Goal: Task Accomplishment & Management: Complete application form

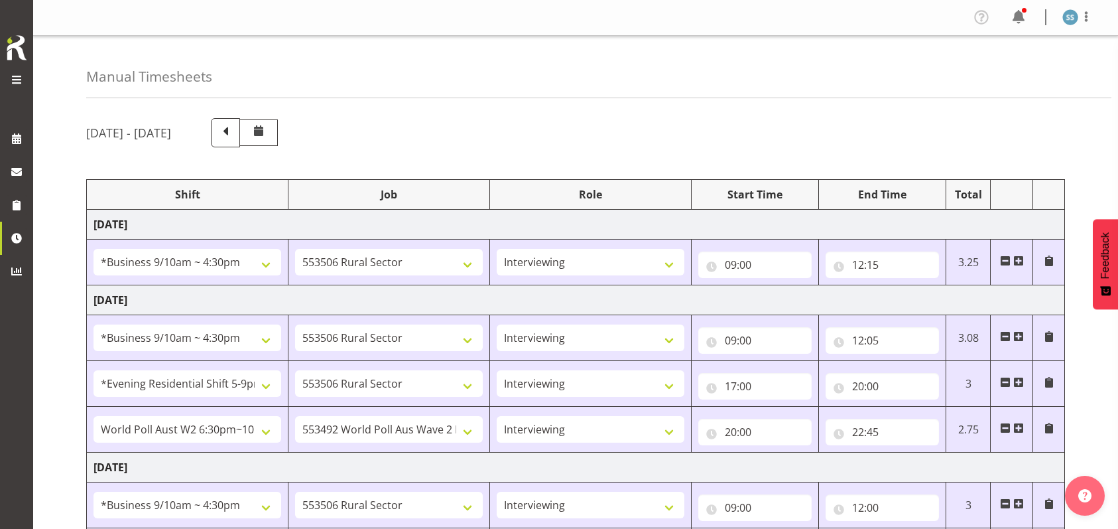
select select "26078"
select select "10587"
select select "47"
select select "26078"
select select "10587"
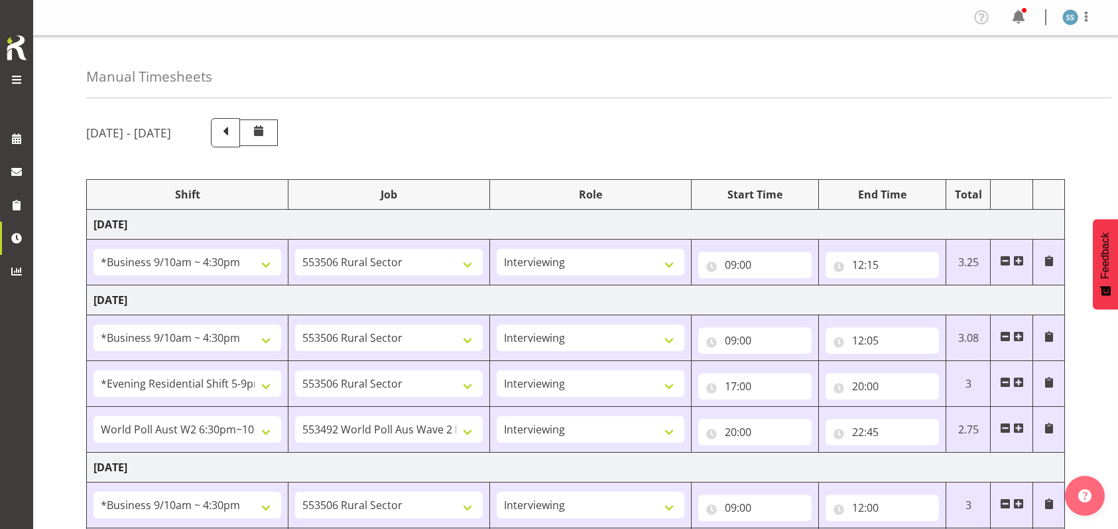
select select "47"
select select "48116"
select select "10587"
select select "47"
select select "56692"
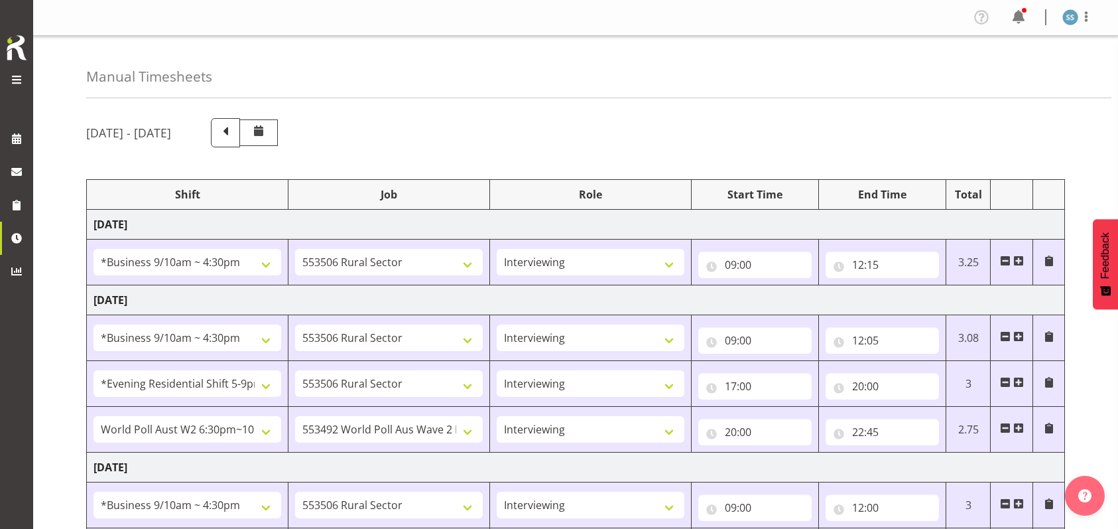
select select "10499"
select select "47"
select select "26078"
select select "10587"
select select "47"
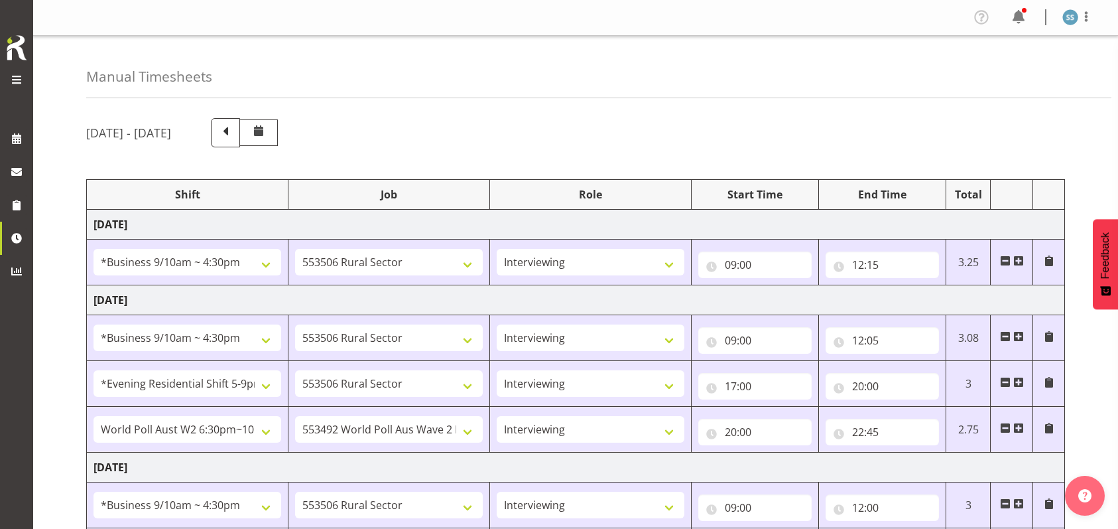
select select "48116"
select select "10587"
select select "47"
select select "56692"
select select "10499"
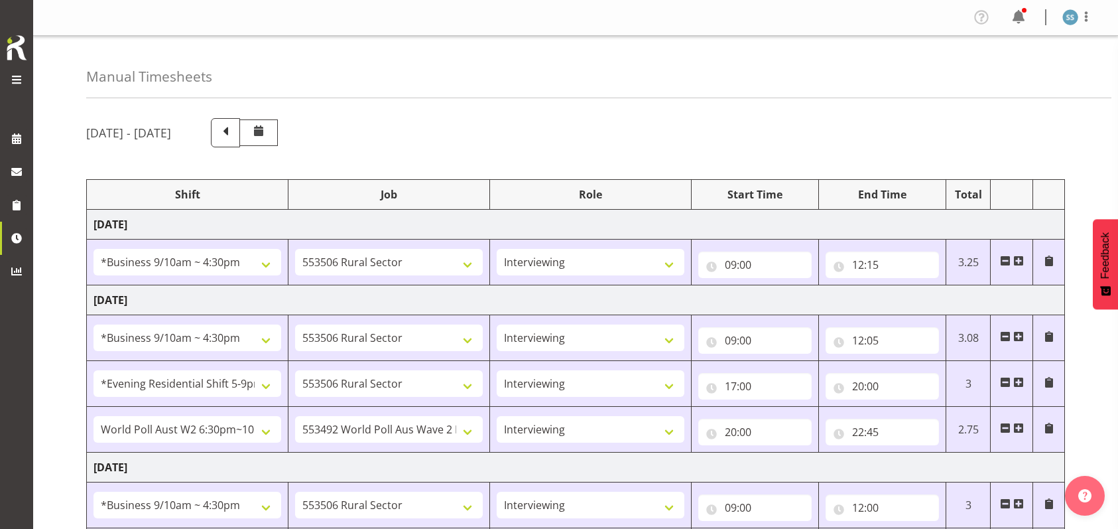
select select "47"
select select "26078"
select select "757"
select select "297"
select select "26078"
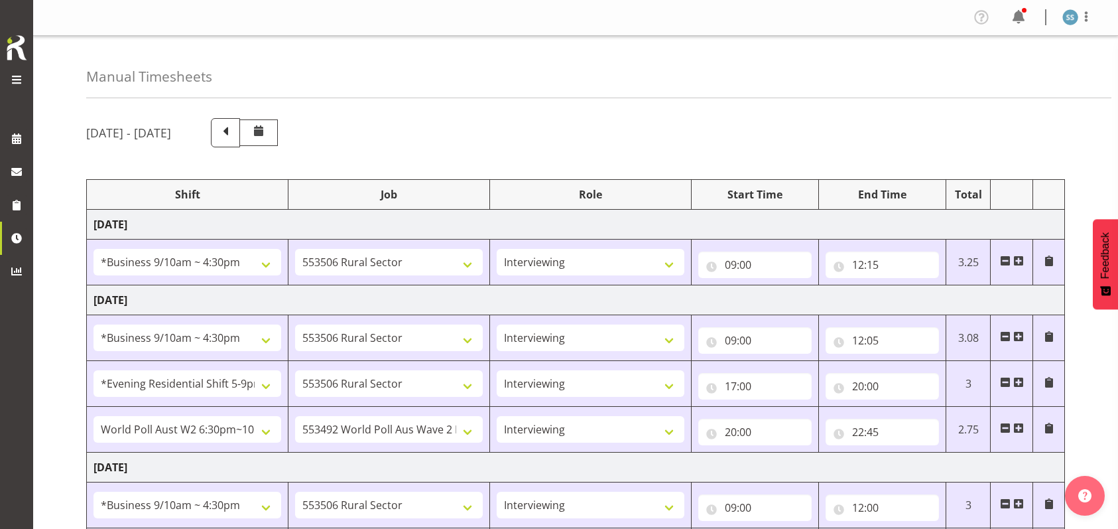
select select "10587"
select select "47"
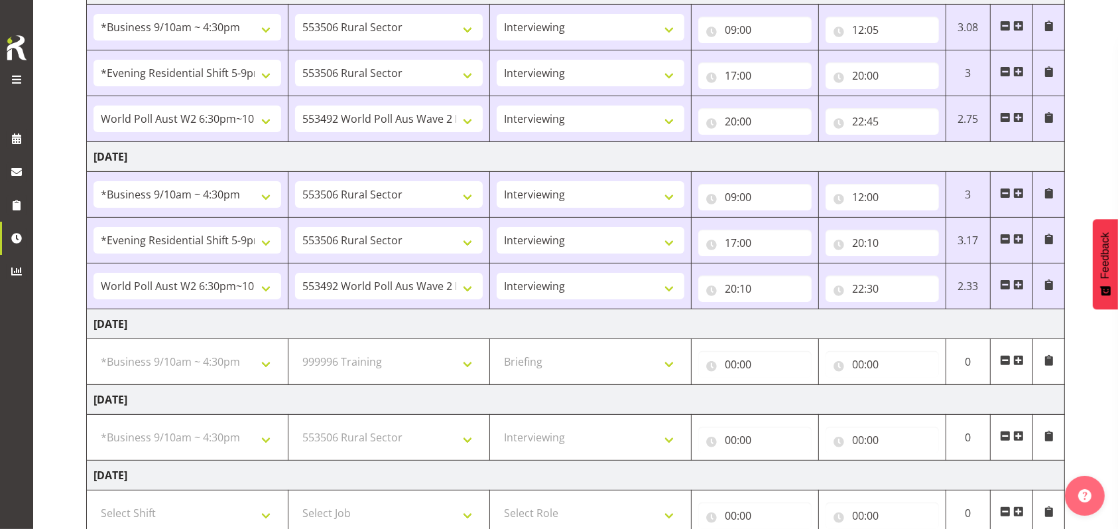
scroll to position [353, 0]
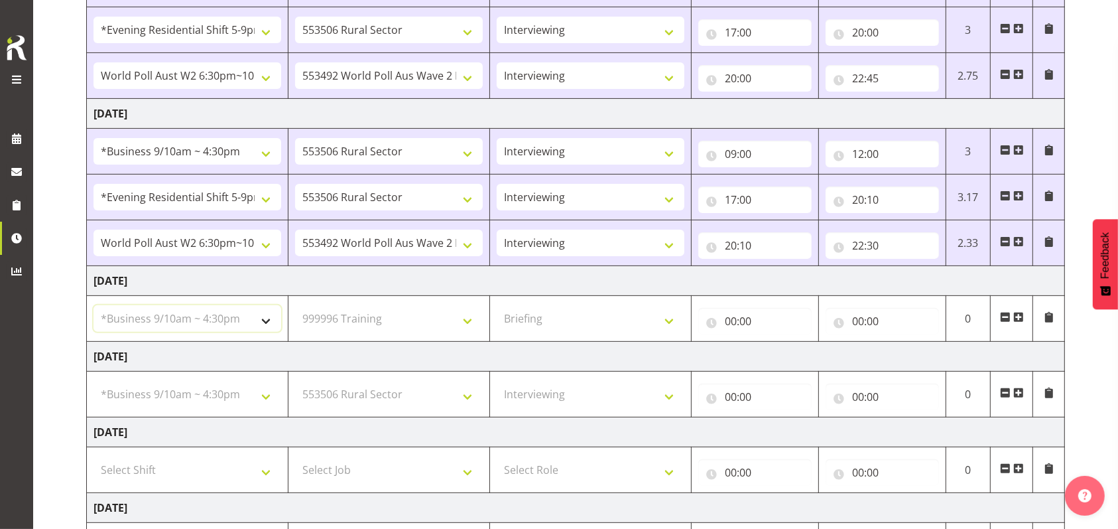
click at [268, 320] on select "Select Shift !!Weekend Residential (Roster IT Shift Label) *Business 9/10am ~ 4…" at bounding box center [188, 318] width 188 height 27
click at [94, 305] on select "Select Shift !!Weekend Residential (Roster IT Shift Label) *Business 9/10am ~ 4…" at bounding box center [188, 318] width 188 height 27
click at [463, 320] on select "Select Job 550060 IF Admin 553492 World Poll Aus Wave 2 Main 2025 553493 World …" at bounding box center [389, 318] width 188 height 27
select select "2379"
click at [295, 305] on select "Select Job 550060 IF Admin 553492 World Poll Aus Wave 2 Main 2025 553493 World …" at bounding box center [389, 318] width 188 height 27
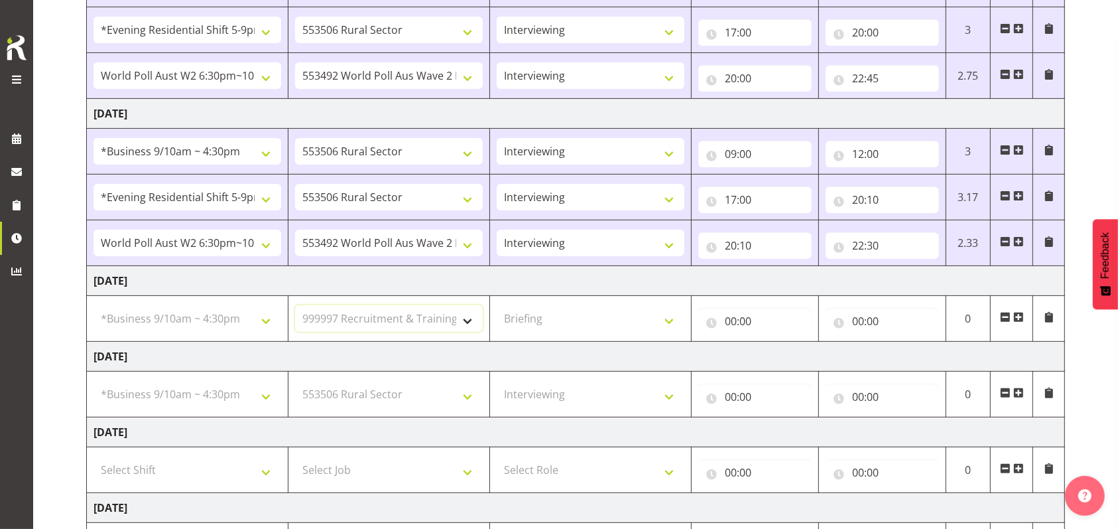
select select
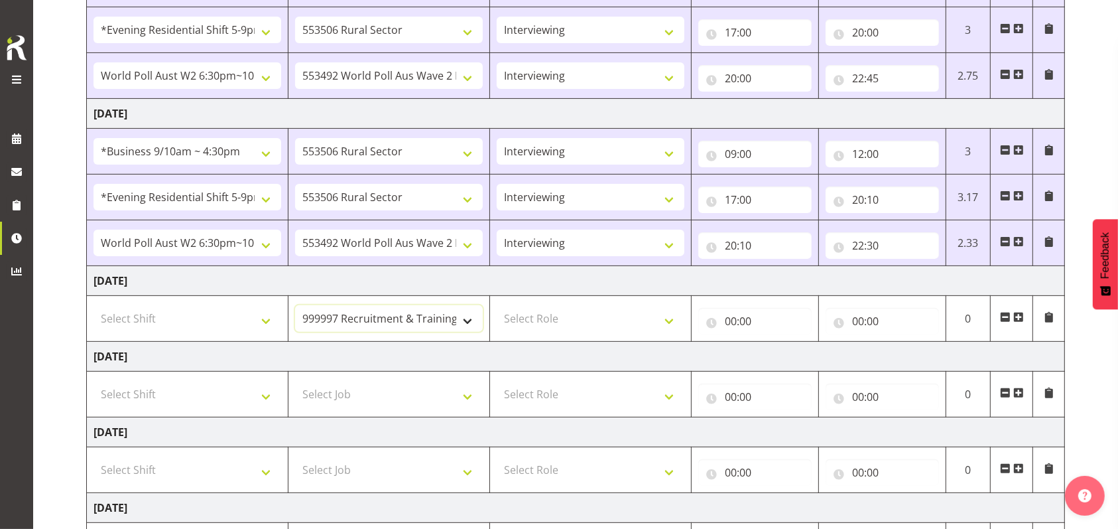
click at [474, 316] on select "550060 IF Admin 553492 World Poll Aus Wave 2 Main 2025 553493 World Poll NZ Wav…" at bounding box center [389, 318] width 188 height 27
select select "757"
click at [295, 305] on select "550060 IF Admin 553492 World Poll Aus Wave 2 Main 2025 553493 World Poll NZ Wav…" at bounding box center [389, 318] width 188 height 27
click at [669, 316] on select "Select Role Briefing Interviewing" at bounding box center [591, 318] width 188 height 27
select select "297"
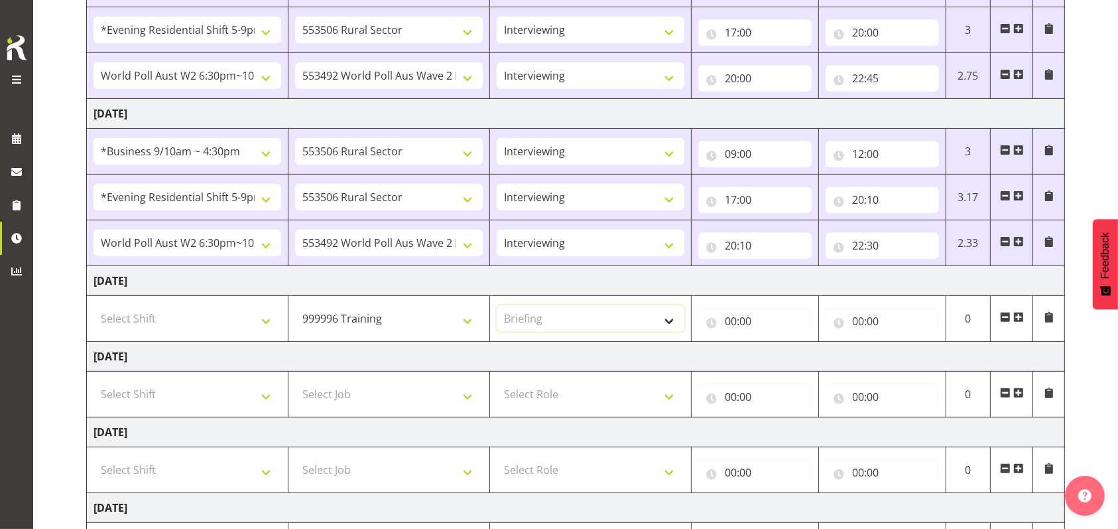
click at [497, 305] on select "Select Role Briefing Interviewing" at bounding box center [591, 318] width 188 height 27
click at [732, 320] on input "00:00" at bounding box center [754, 321] width 113 height 27
click at [784, 353] on select "00 01 02 03 04 05 06 07 08 09 10 11 12 13 14 15 16 17 18 19 20 21 22 23" at bounding box center [789, 355] width 30 height 27
click at [774, 342] on select "00 01 02 03 04 05 06 07 08 09 10 11 12 13 14 15 16 17 18 19 20 21 22 23" at bounding box center [789, 355] width 30 height 27
select select "0"
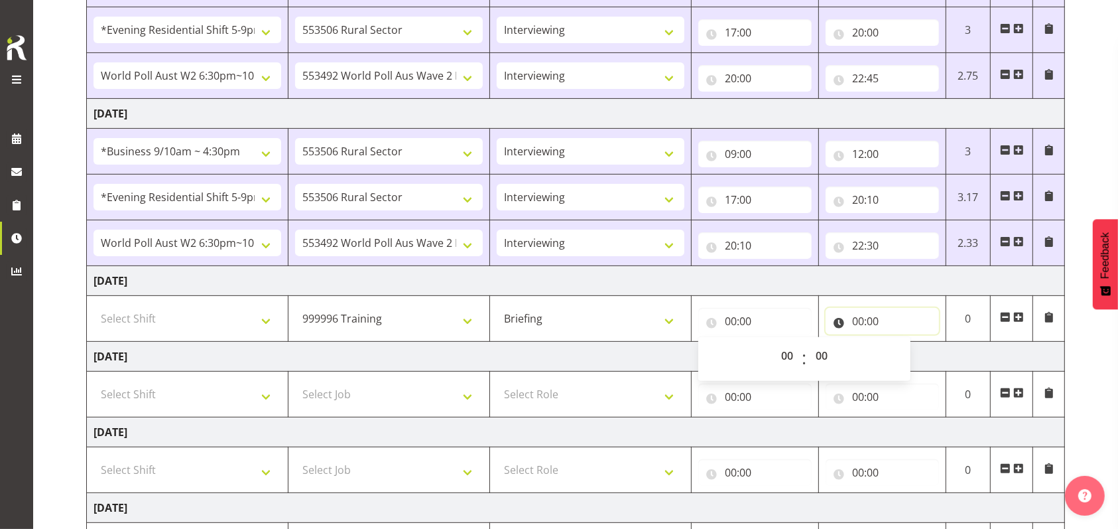
click at [861, 321] on input "00:00" at bounding box center [882, 321] width 113 height 27
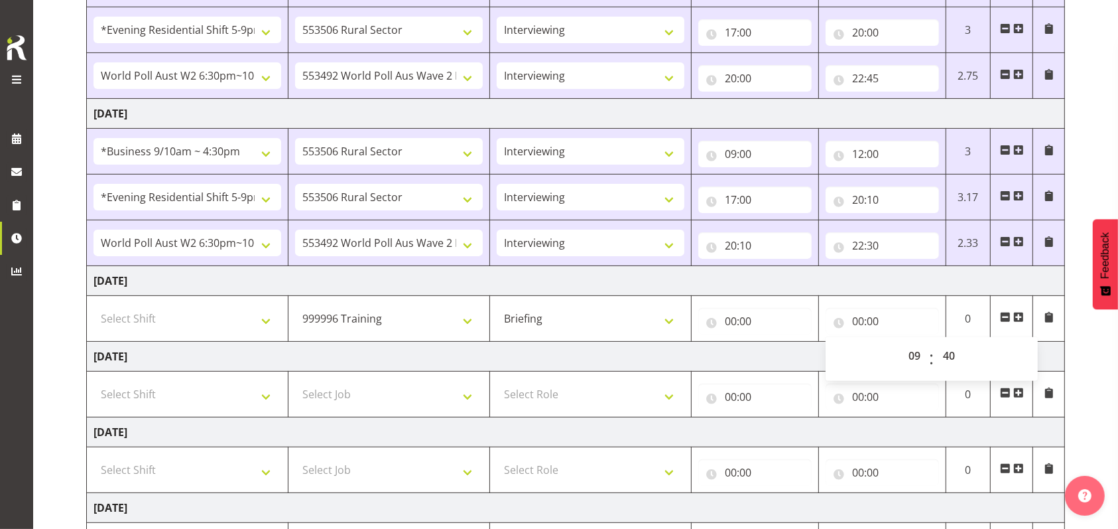
click at [887, 353] on div "00 01 02 03 04 05 06 07 08 09 10 11 12 13 14 15 16 17 18 19 20 21 22 23 : 00 01…" at bounding box center [932, 358] width 212 height 33
click at [765, 317] on input "00:00" at bounding box center [754, 321] width 113 height 27
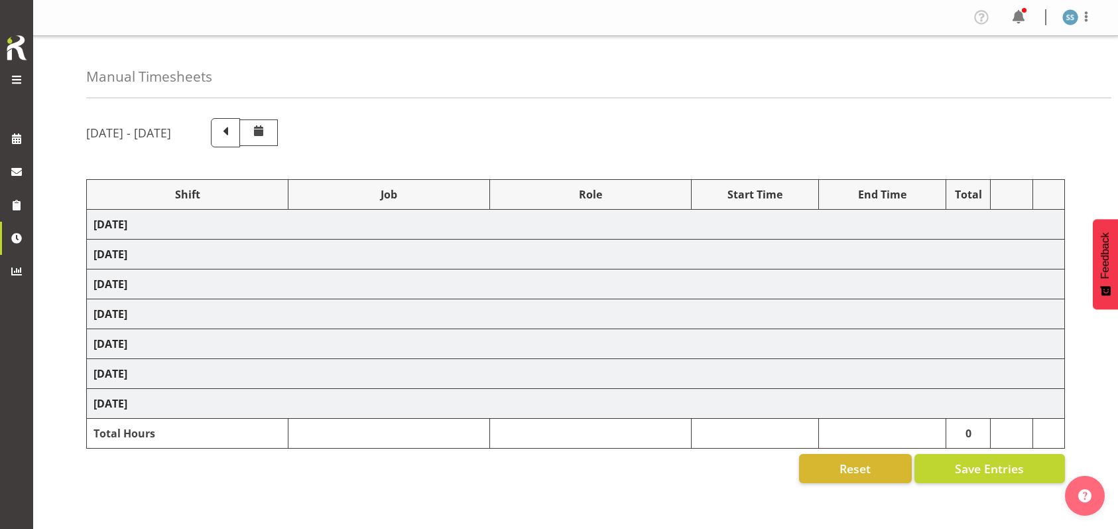
scroll to position [123, 0]
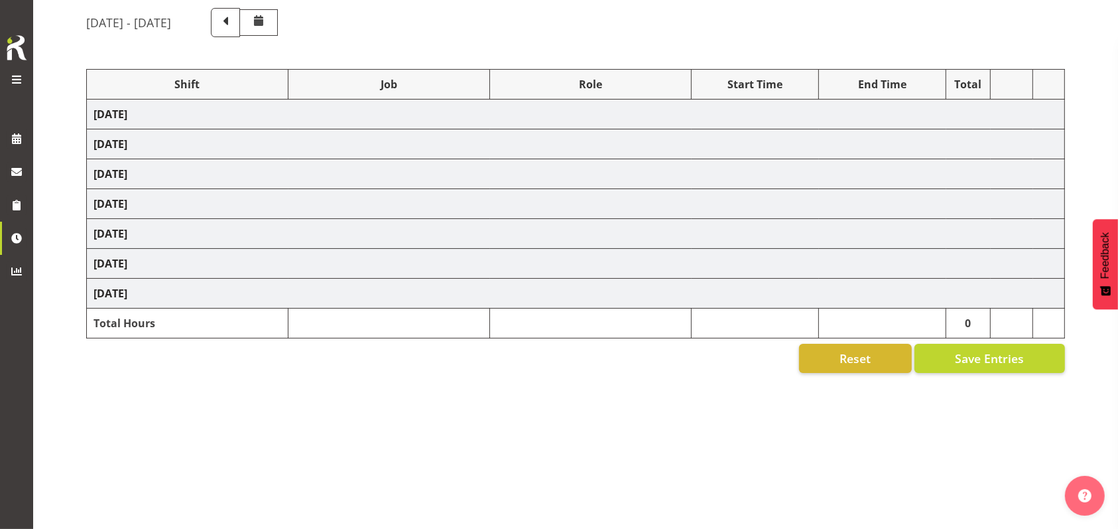
select select "26078"
select select "10587"
select select "47"
select select "26078"
select select "10587"
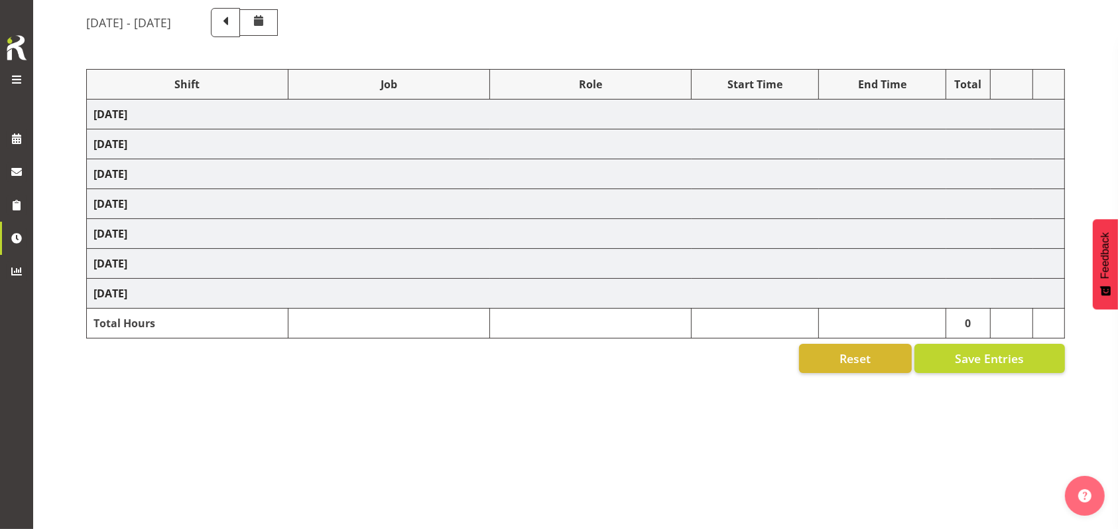
select select "47"
select select "48116"
select select "10587"
select select "47"
select select "56692"
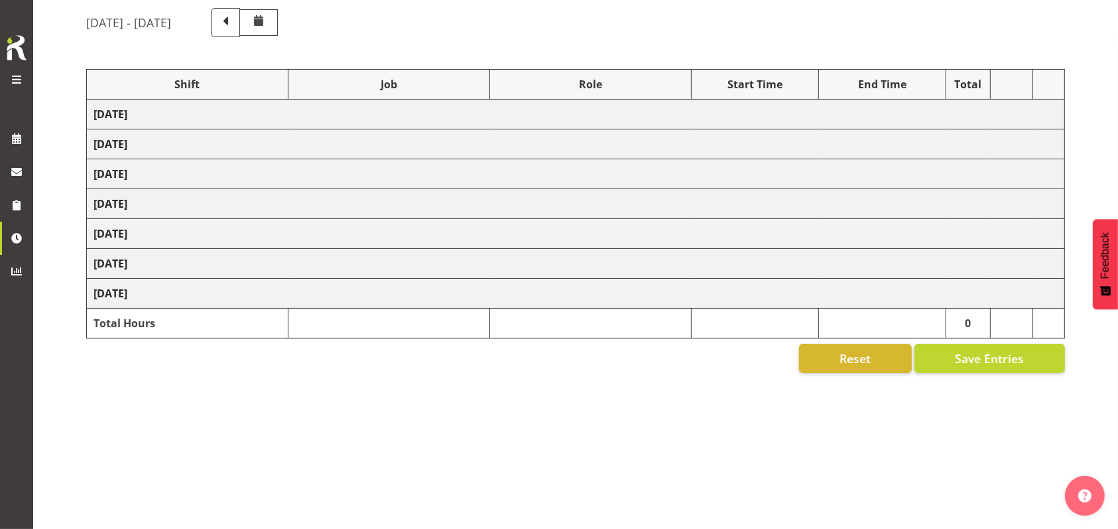
select select "10499"
select select "47"
select select "26078"
select select "10587"
select select "47"
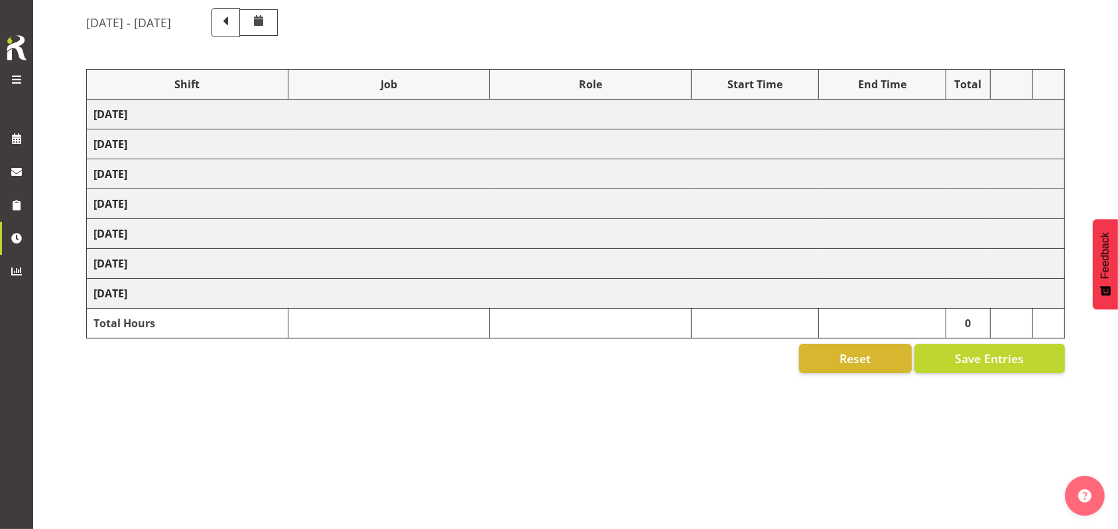
select select "48116"
select select "10587"
select select "47"
select select "56692"
select select "10499"
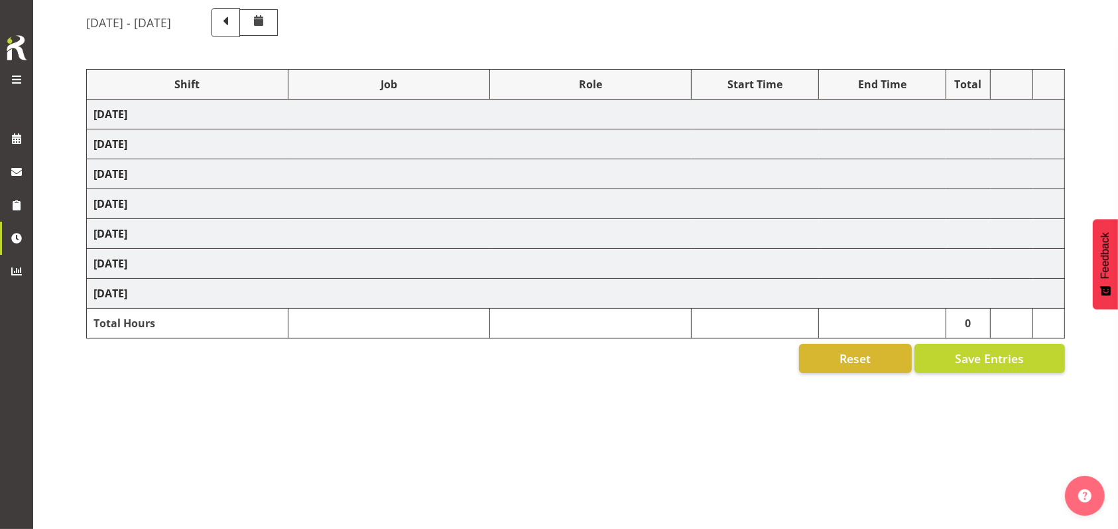
select select "47"
select select "26078"
select select "757"
select select "26078"
select select "10587"
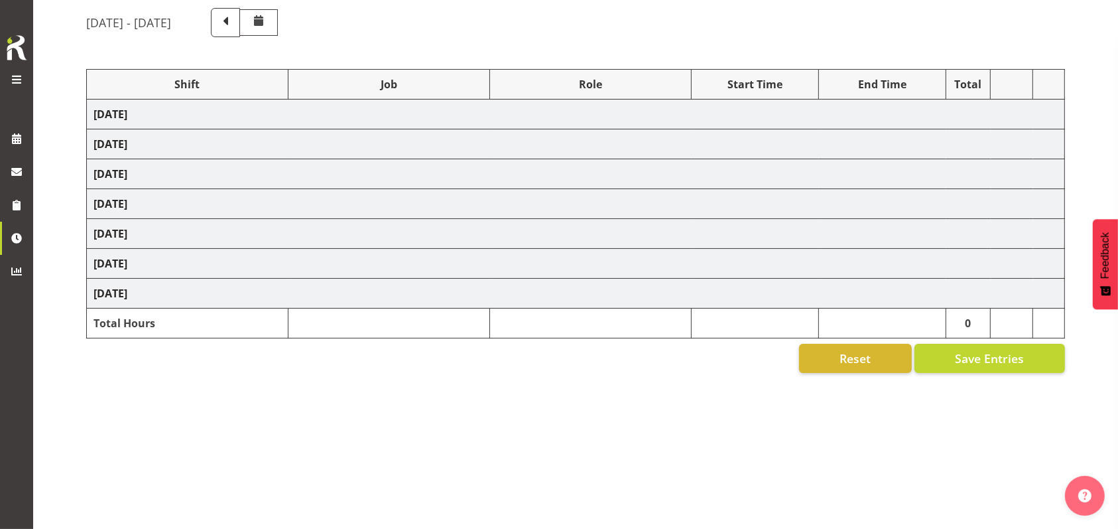
select select "47"
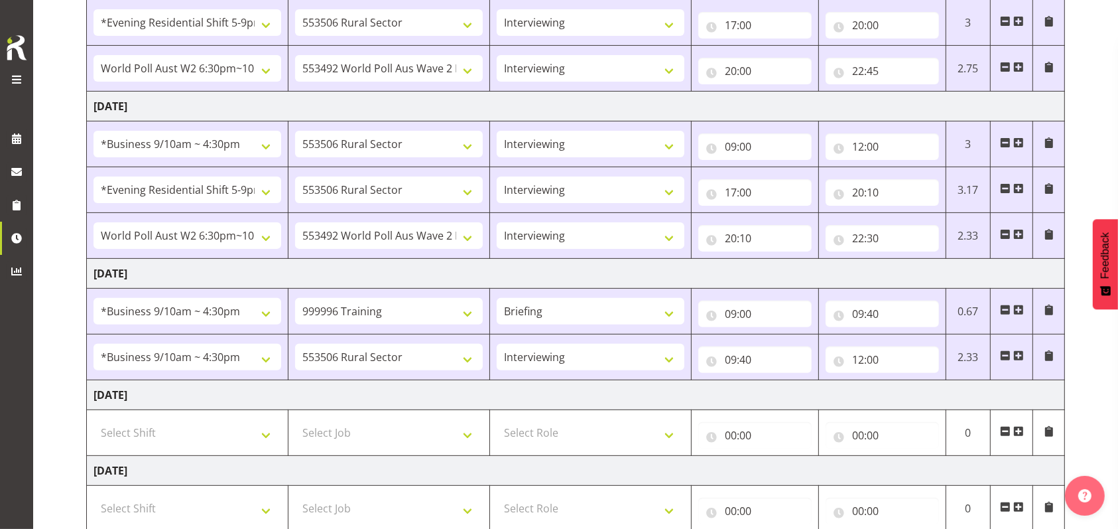
scroll to position [388, 0]
